Goal: Information Seeking & Learning: Learn about a topic

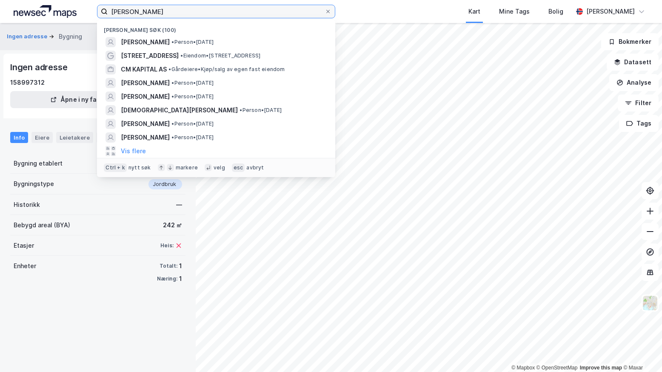
click at [159, 8] on input "[PERSON_NAME]" at bounding box center [216, 11] width 217 height 13
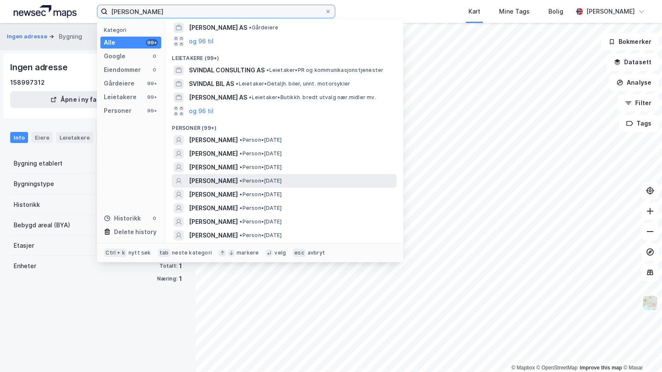
scroll to position [43, 0]
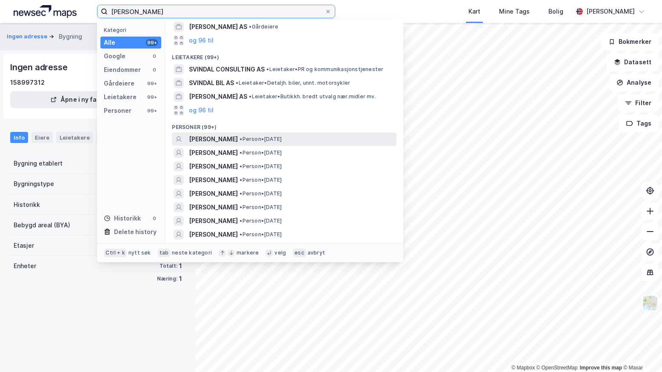
type input "[PERSON_NAME]"
click at [217, 136] on span "[PERSON_NAME]" at bounding box center [213, 139] width 49 height 10
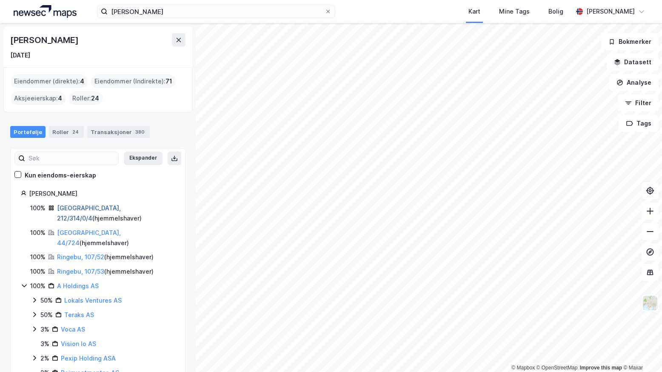
click at [64, 209] on link "[GEOGRAPHIC_DATA], 212/314/0/4" at bounding box center [89, 212] width 64 height 17
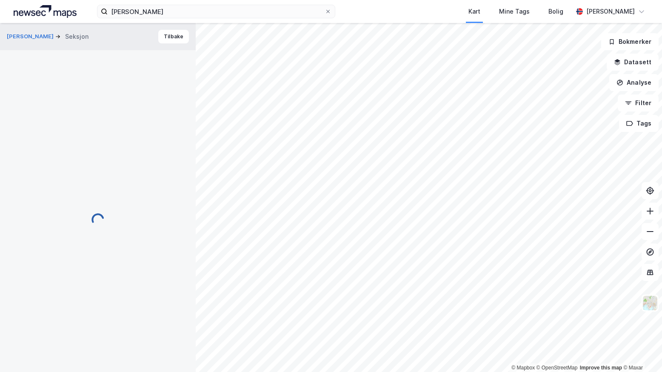
scroll to position [0, 0]
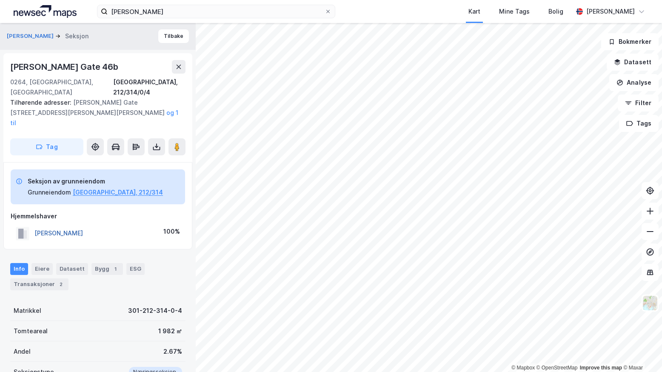
click at [0, 0] on button "[PERSON_NAME]" at bounding box center [0, 0] width 0 height 0
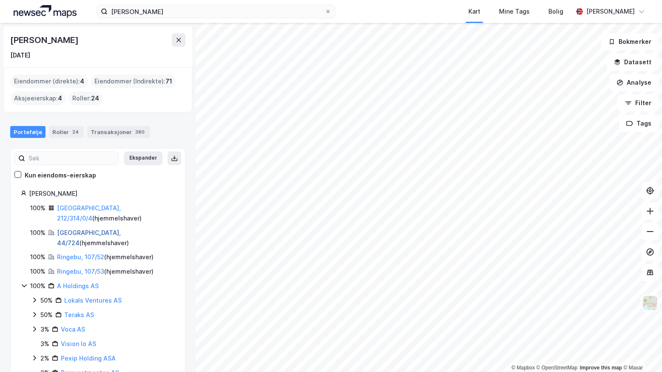
click at [66, 229] on link "[GEOGRAPHIC_DATA], 44/724" at bounding box center [89, 237] width 64 height 17
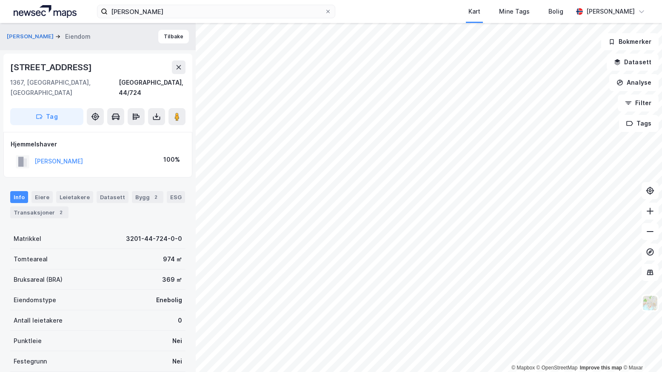
scroll to position [0, 0]
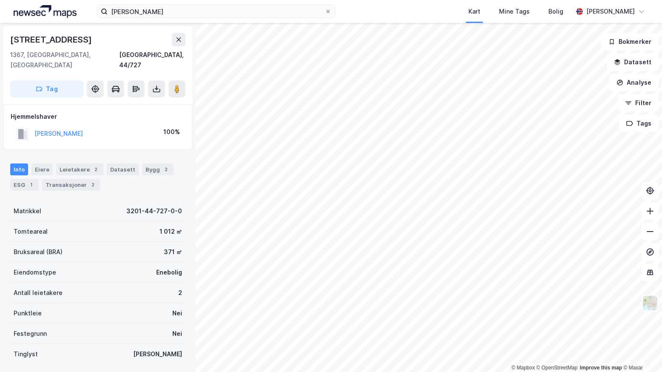
scroll to position [0, 0]
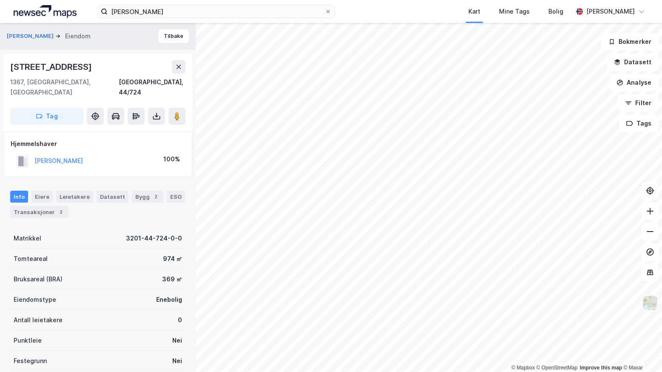
scroll to position [0, 0]
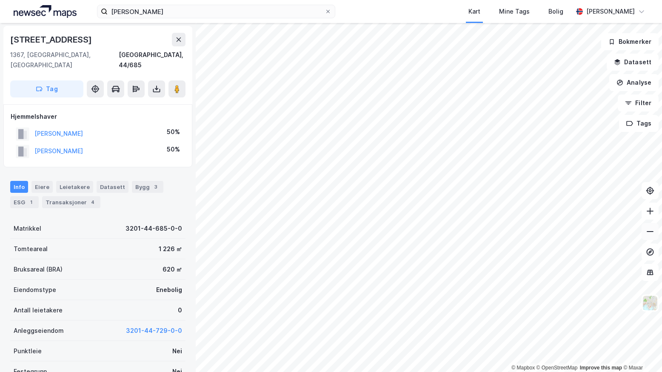
scroll to position [0, 0]
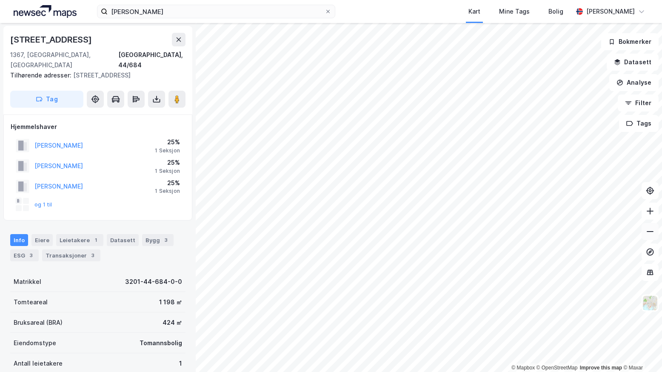
scroll to position [0, 0]
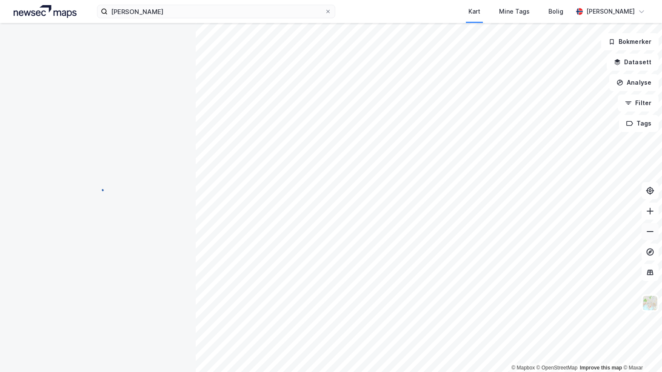
scroll to position [0, 0]
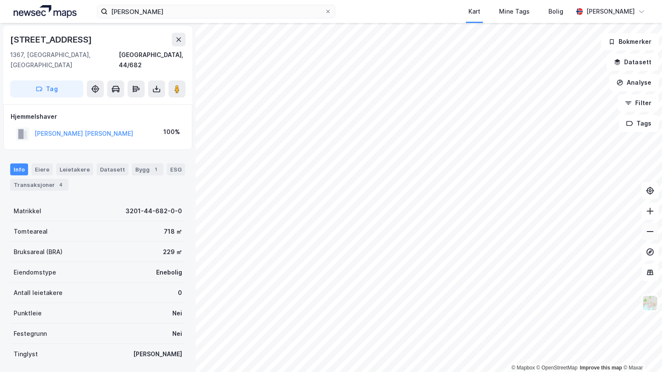
scroll to position [0, 0]
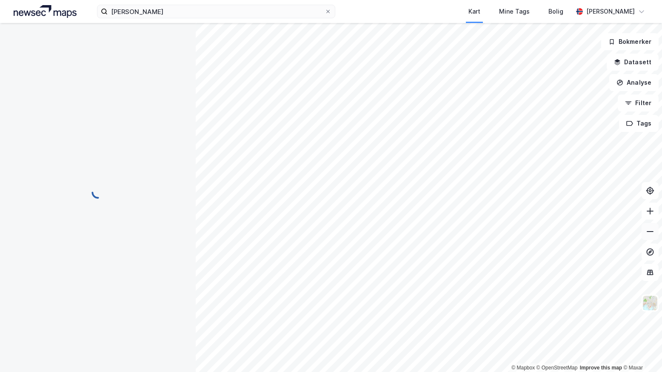
scroll to position [0, 0]
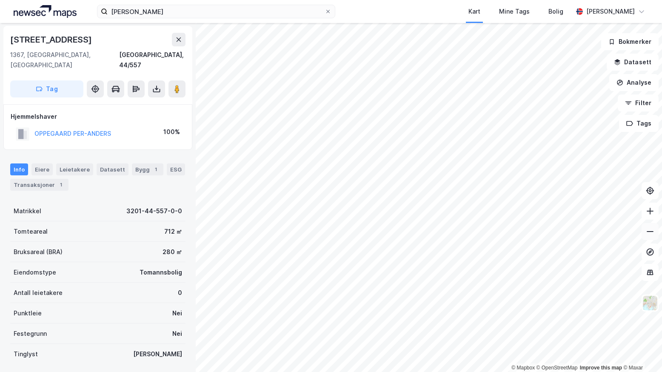
scroll to position [0, 0]
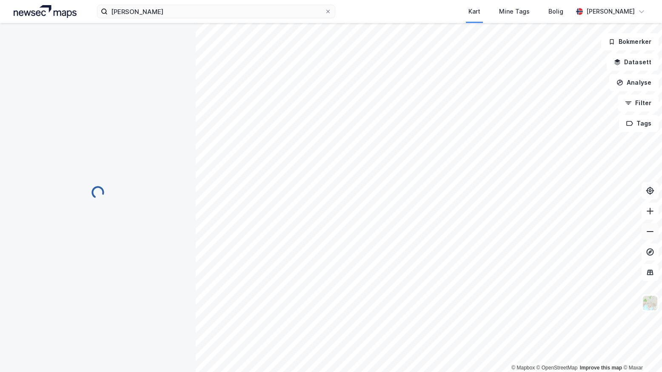
scroll to position [0, 0]
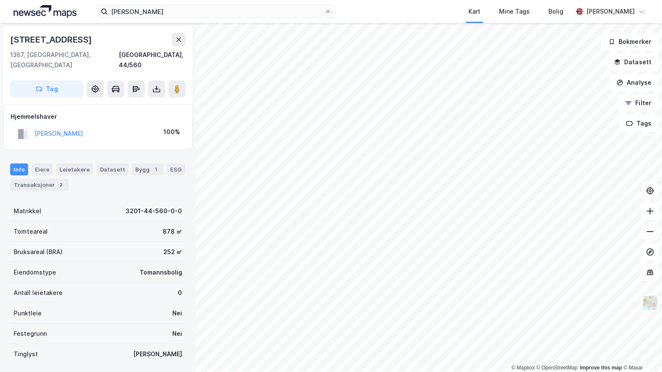
scroll to position [0, 0]
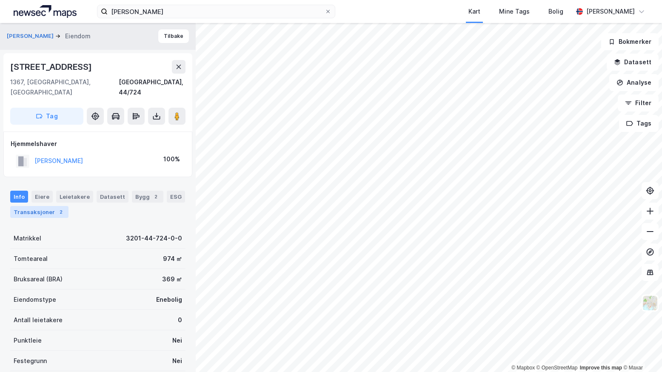
click at [41, 206] on div "Transaksjoner 2" at bounding box center [39, 212] width 58 height 12
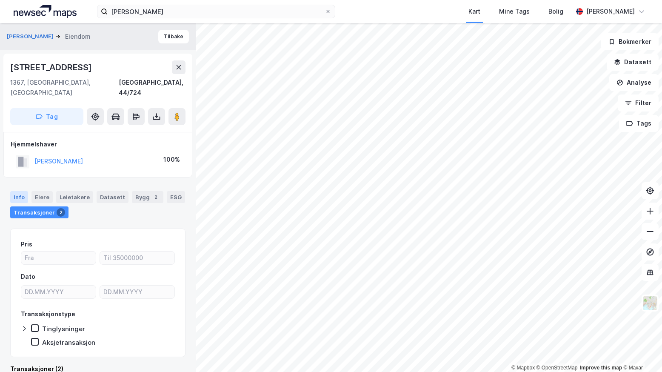
click at [22, 191] on div "Info" at bounding box center [19, 197] width 18 height 12
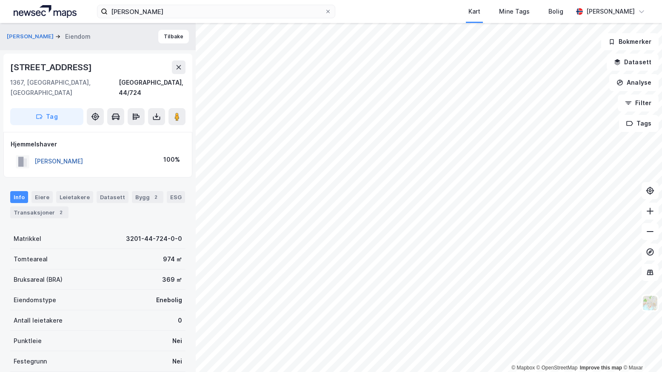
click at [0, 0] on button "[PERSON_NAME]" at bounding box center [0, 0] width 0 height 0
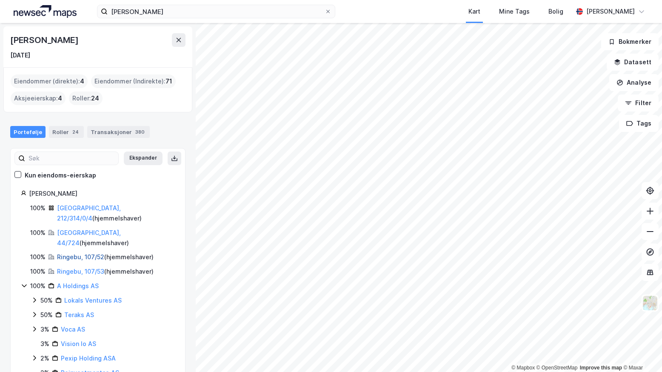
click at [64, 253] on link "Ringebu, 107/52" at bounding box center [80, 256] width 47 height 7
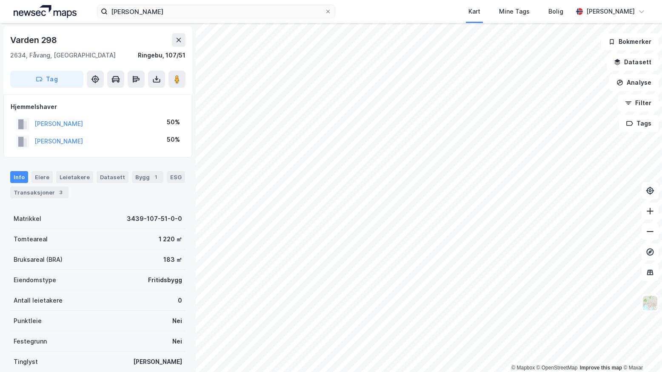
scroll to position [1, 0]
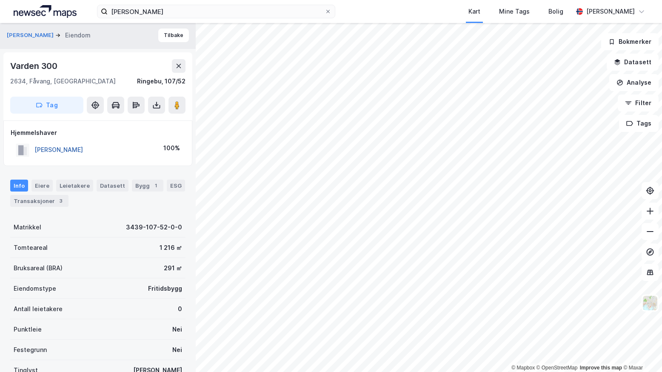
click at [0, 0] on button "[PERSON_NAME]" at bounding box center [0, 0] width 0 height 0
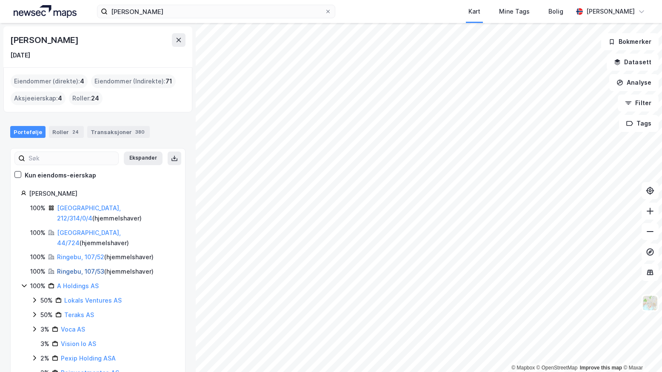
click at [73, 267] on link "Ringebu, 107/53" at bounding box center [80, 270] width 47 height 7
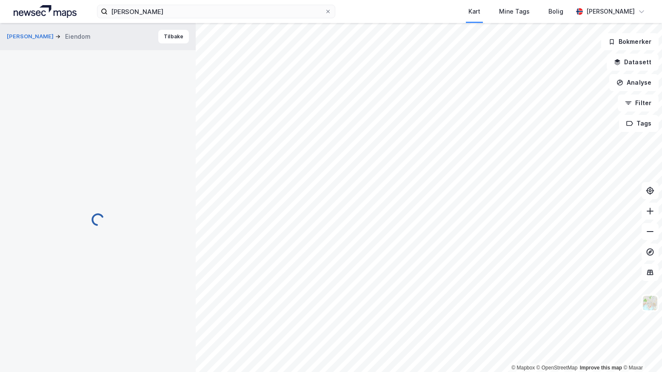
scroll to position [1, 0]
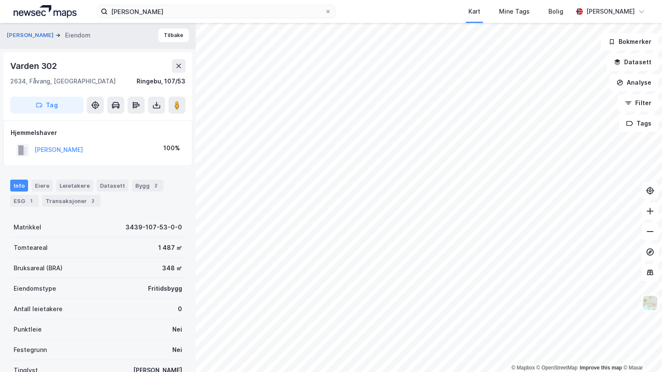
scroll to position [1, 0]
click at [0, 0] on button "[PERSON_NAME]" at bounding box center [0, 0] width 0 height 0
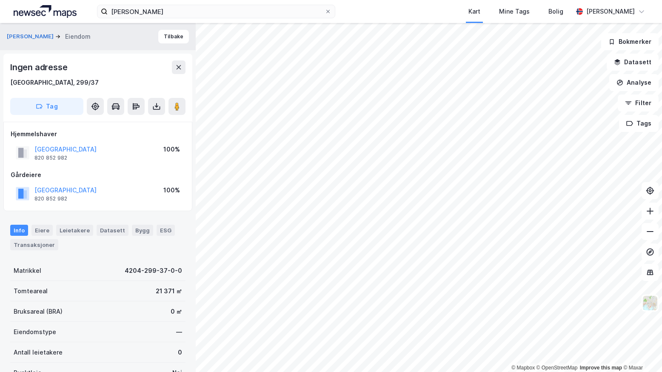
scroll to position [1, 0]
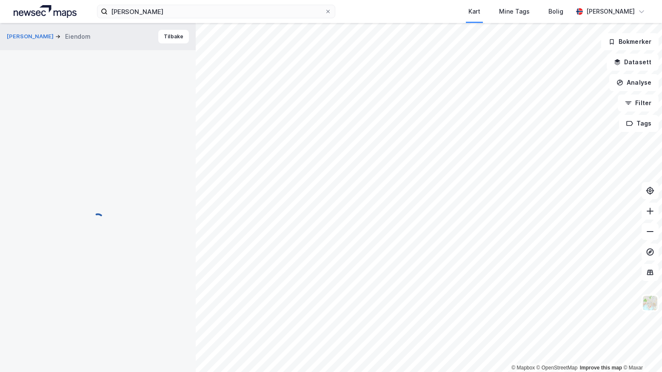
scroll to position [1, 0]
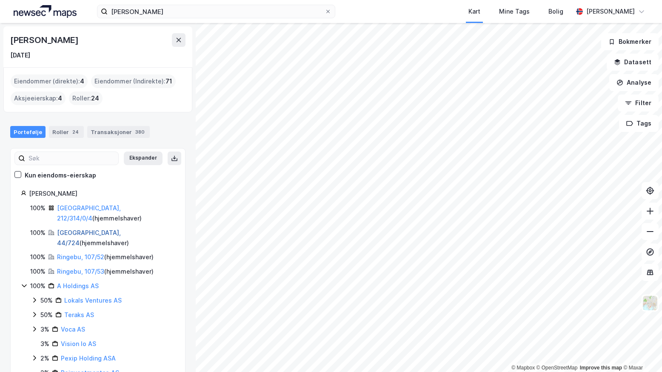
click at [66, 229] on link "[GEOGRAPHIC_DATA], 44/724" at bounding box center [89, 237] width 64 height 17
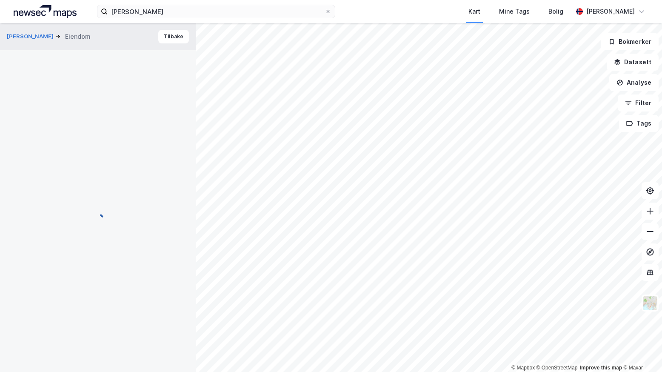
scroll to position [1, 0]
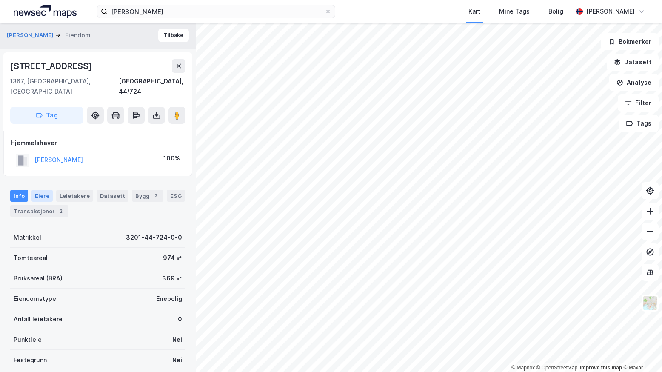
click at [38, 190] on div "Eiere" at bounding box center [41, 196] width 21 height 12
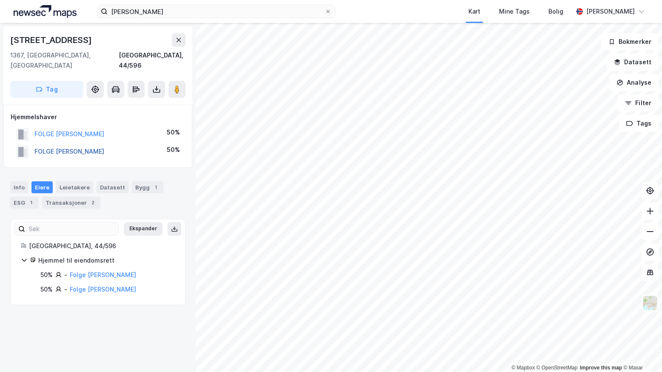
click at [0, 0] on button "FOLGE [PERSON_NAME]" at bounding box center [0, 0] width 0 height 0
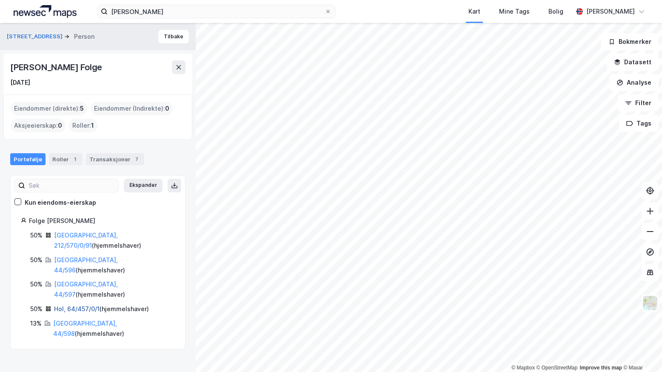
click at [62, 305] on link "Hol, 64/457/0/1" at bounding box center [77, 308] width 46 height 7
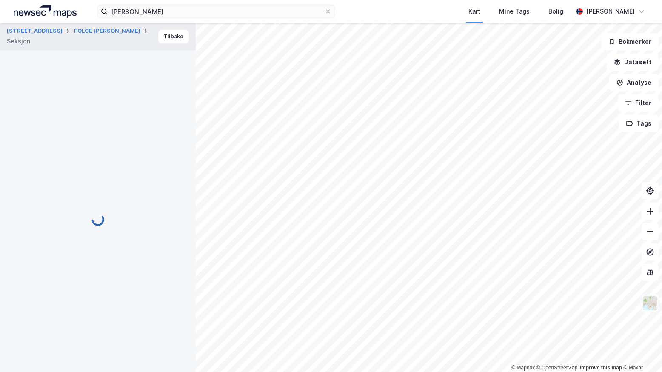
scroll to position [1, 0]
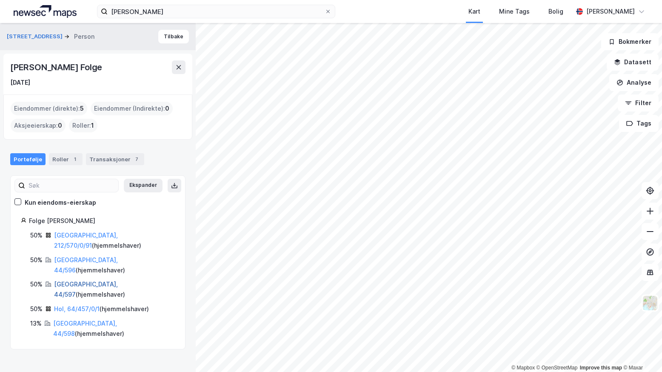
click at [63, 280] on link "[GEOGRAPHIC_DATA], 44/597" at bounding box center [86, 288] width 64 height 17
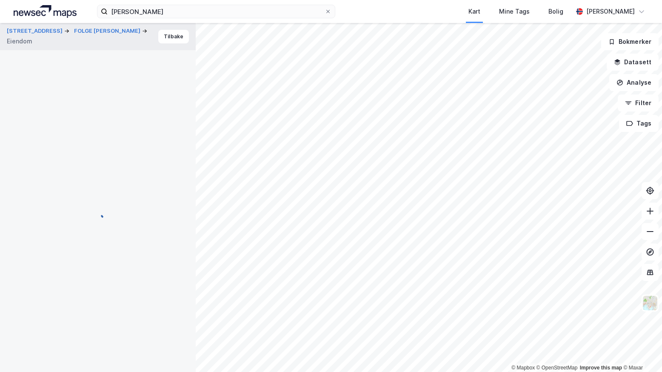
scroll to position [1, 0]
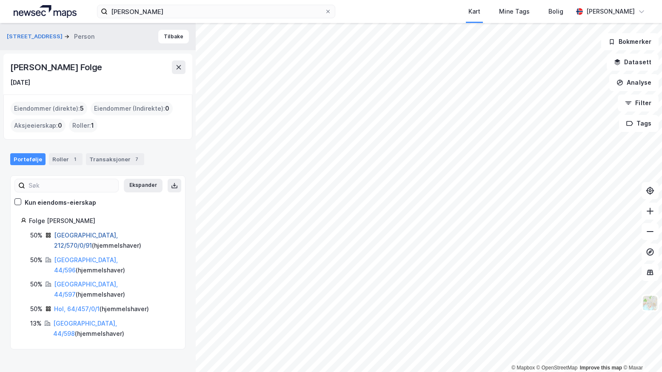
click at [70, 233] on link "[GEOGRAPHIC_DATA], 212/570/0/91" at bounding box center [86, 239] width 64 height 17
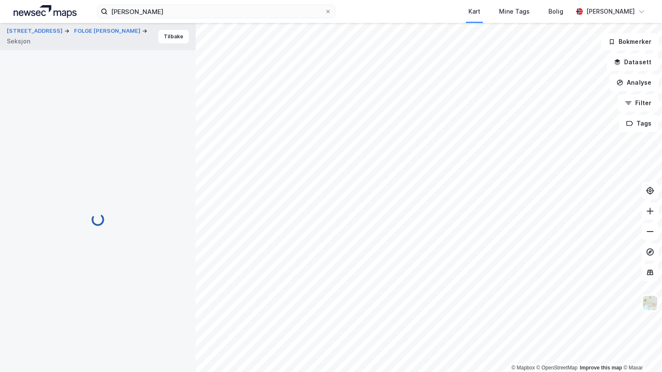
scroll to position [1, 0]
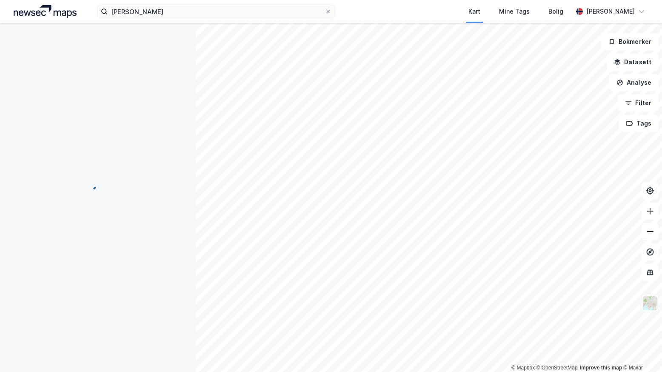
scroll to position [1, 0]
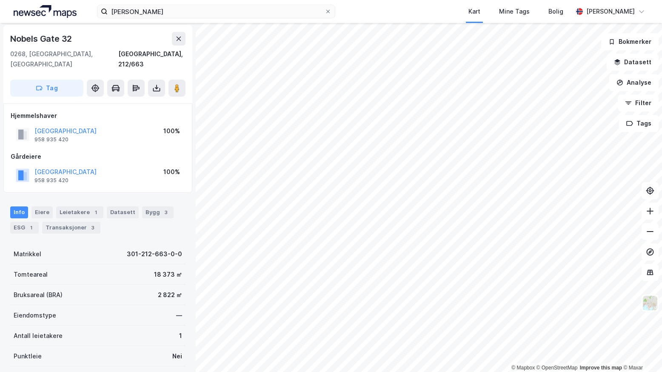
scroll to position [1, 0]
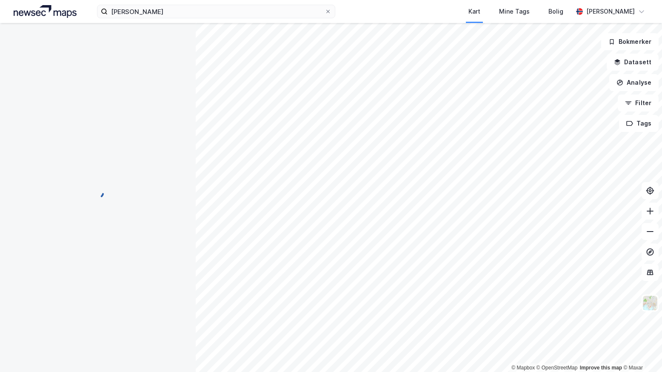
scroll to position [1, 0]
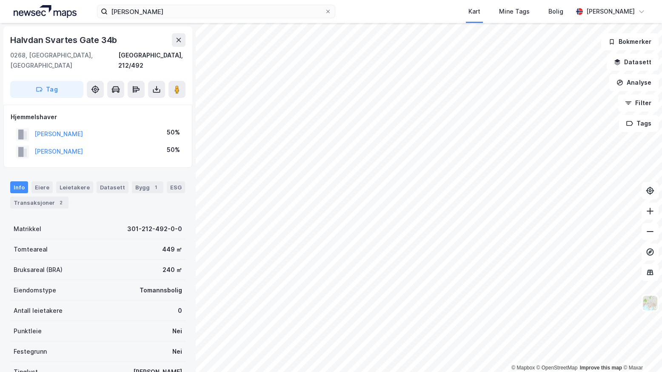
scroll to position [1, 0]
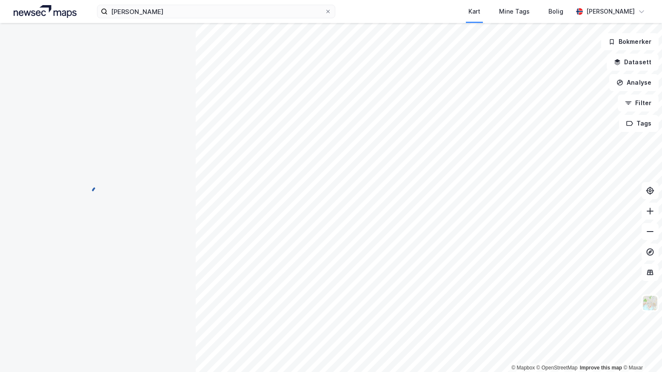
scroll to position [1, 0]
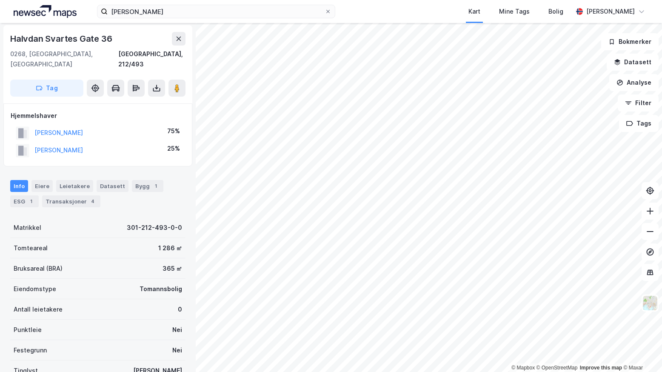
scroll to position [1, 0]
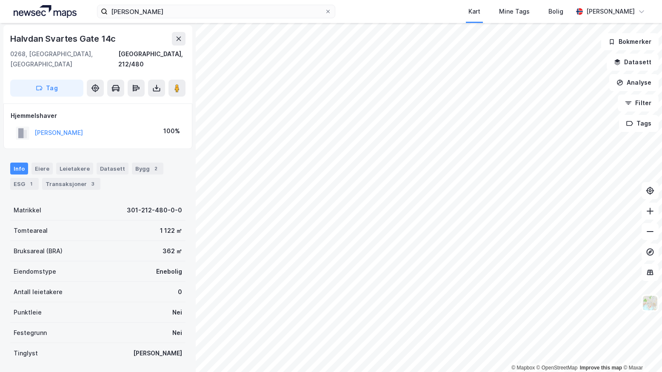
scroll to position [1, 0]
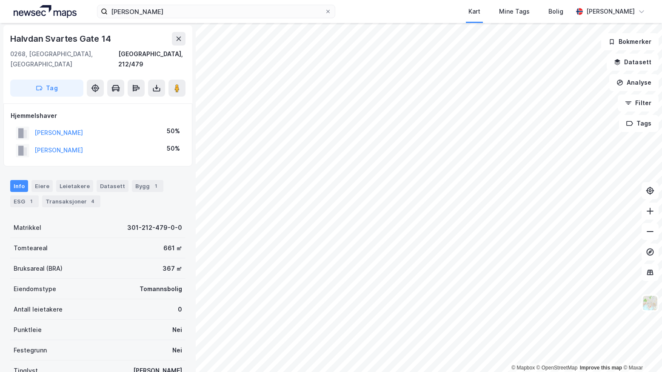
scroll to position [1, 0]
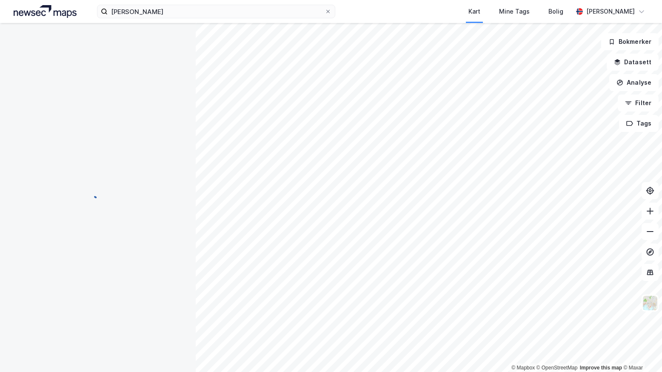
scroll to position [1, 0]
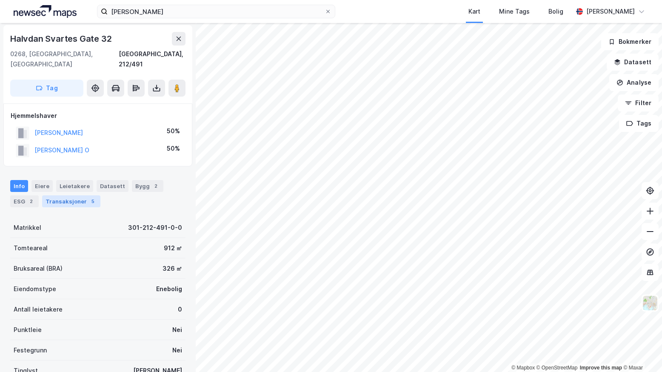
click at [60, 195] on div "Transaksjoner 5" at bounding box center [71, 201] width 58 height 12
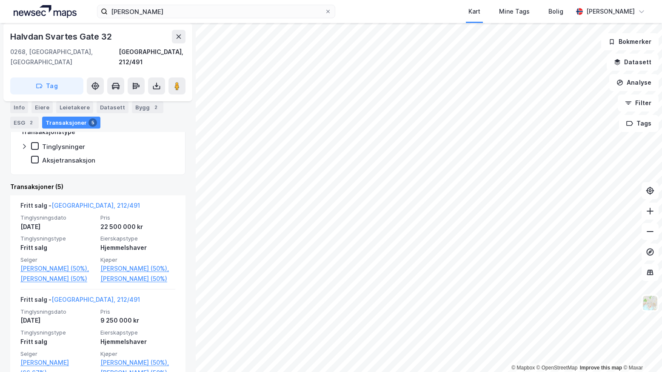
scroll to position [213, 0]
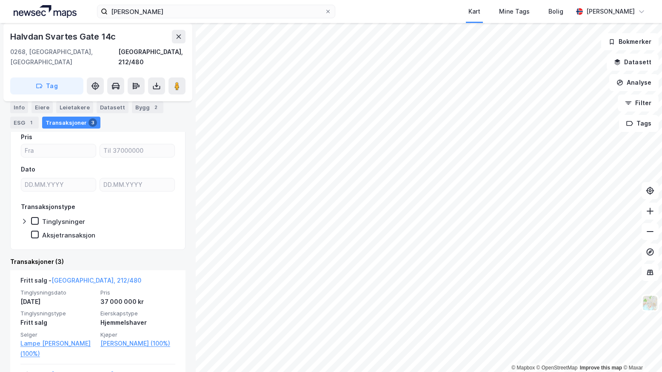
scroll to position [85, 0]
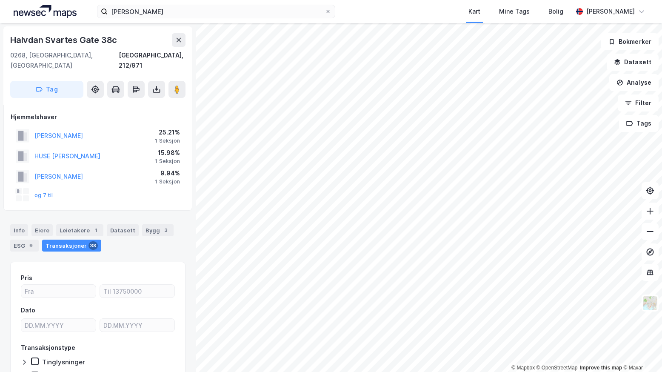
scroll to position [39, 0]
